Goal: Go to known website: Go to known website

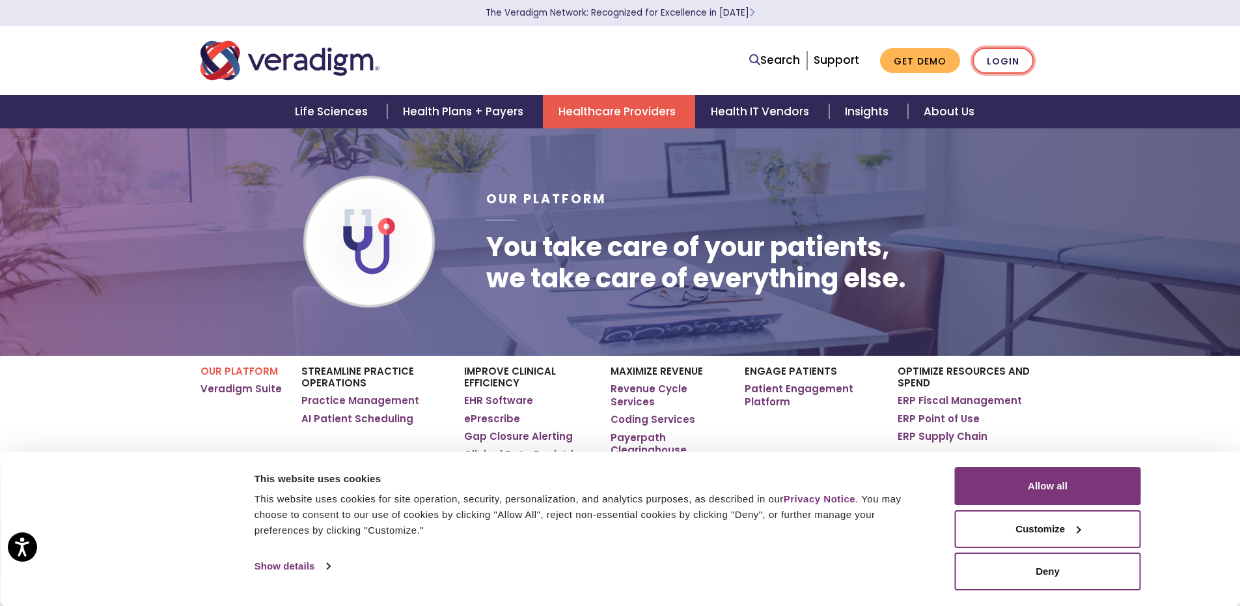
click at [1007, 57] on link "Login" at bounding box center [1003, 61] width 61 height 27
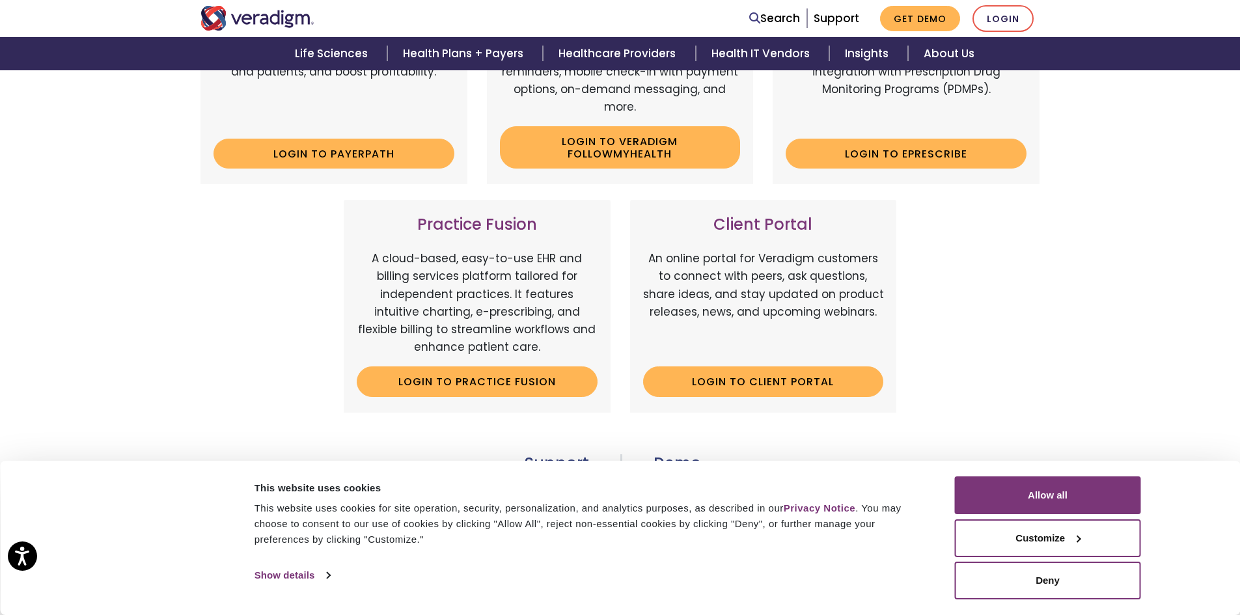
scroll to position [391, 0]
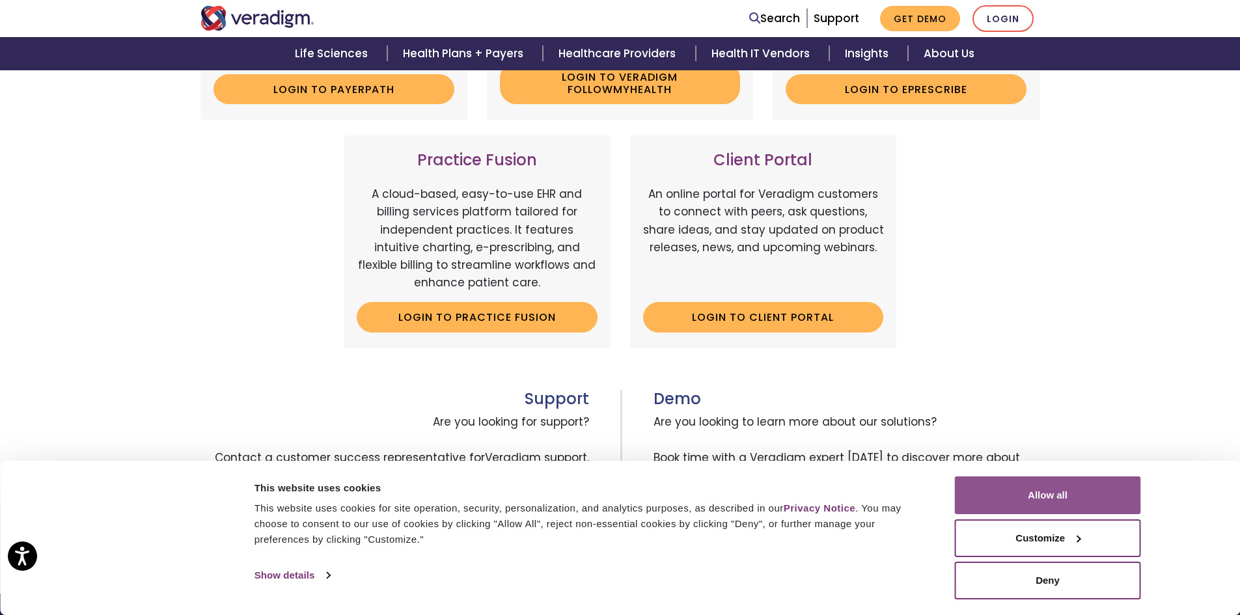
click at [1049, 492] on button "Allow all" at bounding box center [1048, 496] width 186 height 38
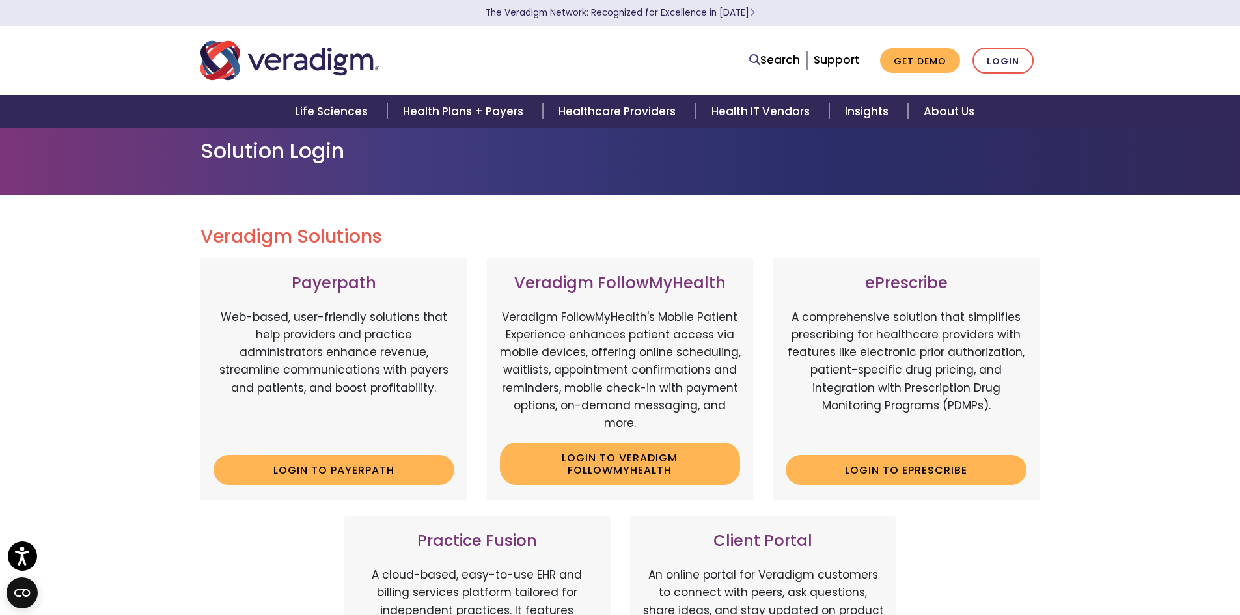
scroll to position [0, 0]
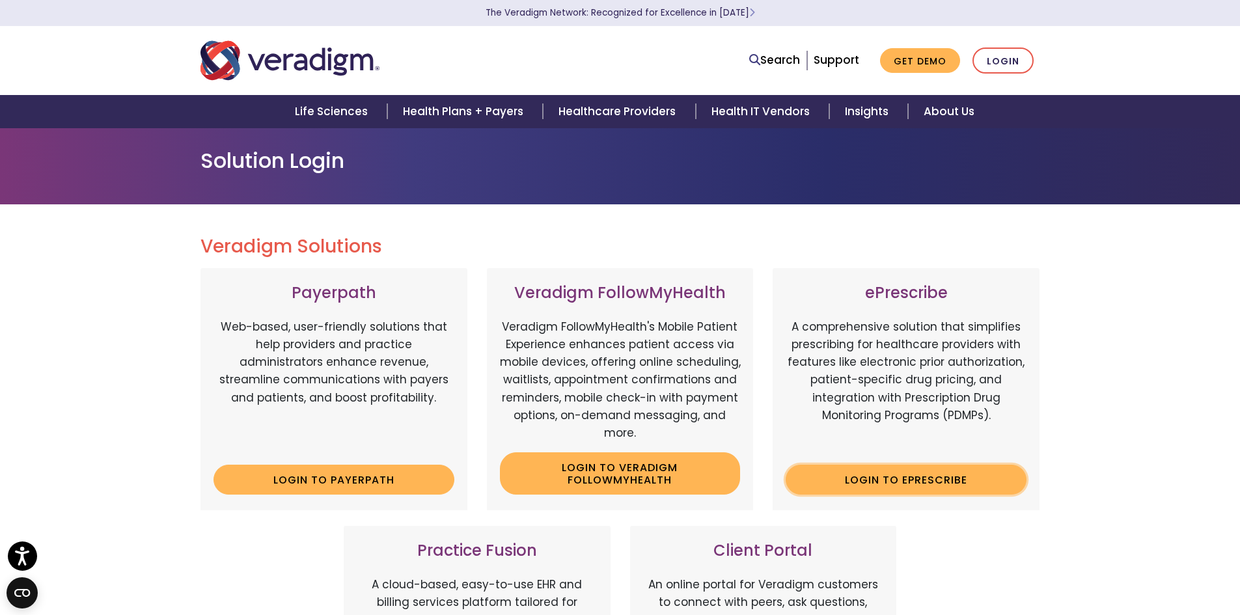
click at [872, 475] on link "Login to ePrescribe" at bounding box center [906, 480] width 241 height 30
